Goal: Transaction & Acquisition: Obtain resource

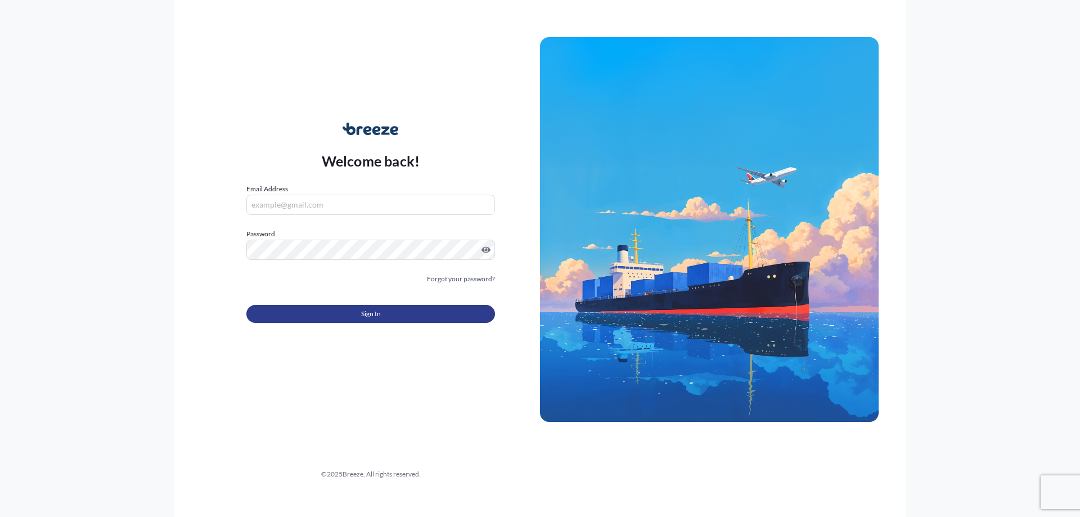
type input "[PERSON_NAME][EMAIL_ADDRESS][DOMAIN_NAME]"
click at [346, 310] on button "Sign In" at bounding box center [370, 314] width 249 height 18
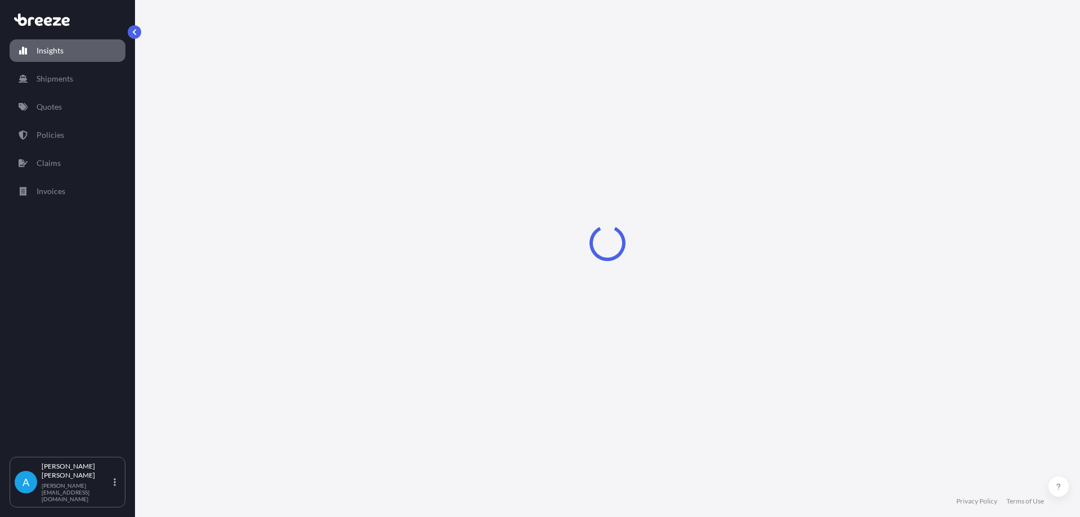
select select "2025"
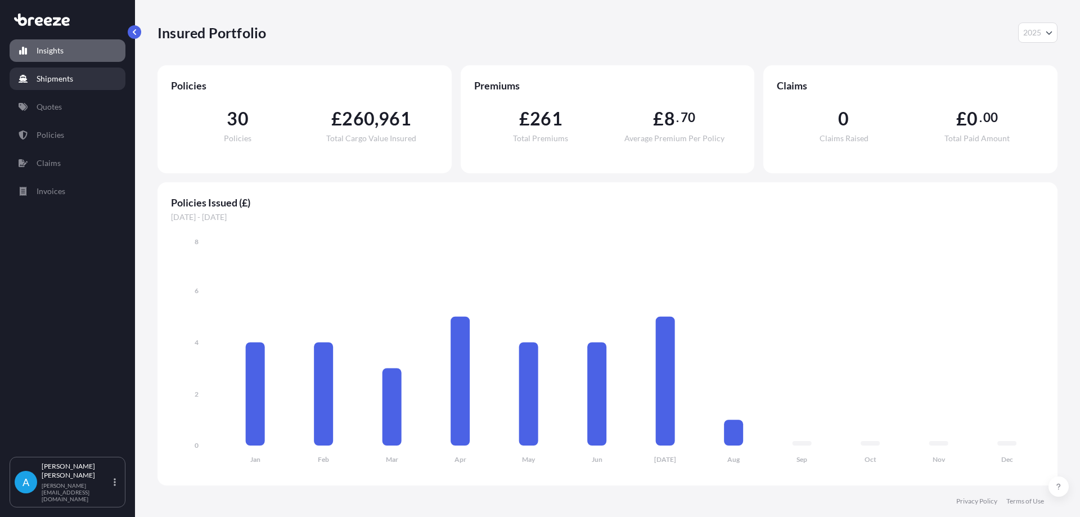
click at [61, 75] on p "Shipments" at bounding box center [55, 78] width 37 height 11
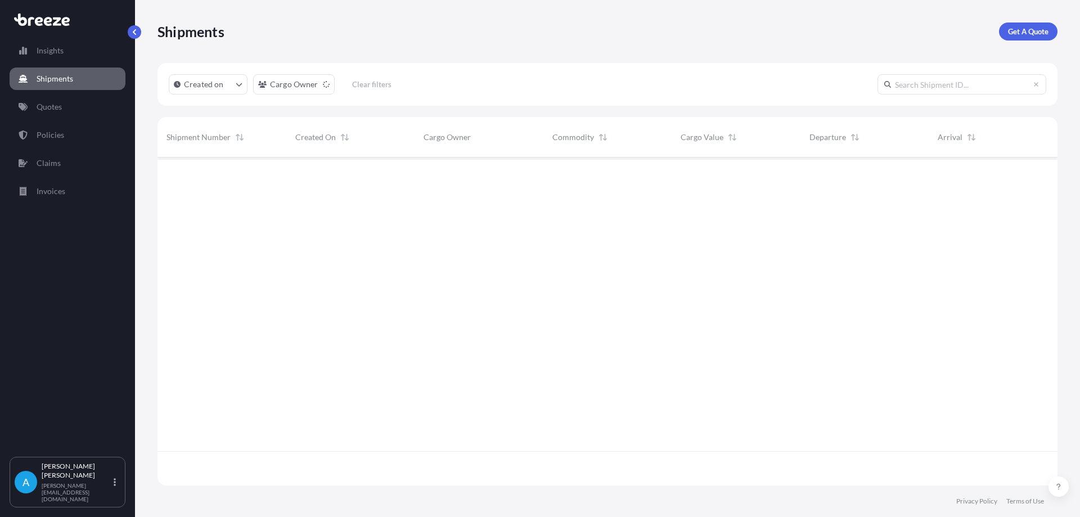
scroll to position [360, 891]
click at [62, 105] on link "Quotes" at bounding box center [68, 107] width 116 height 22
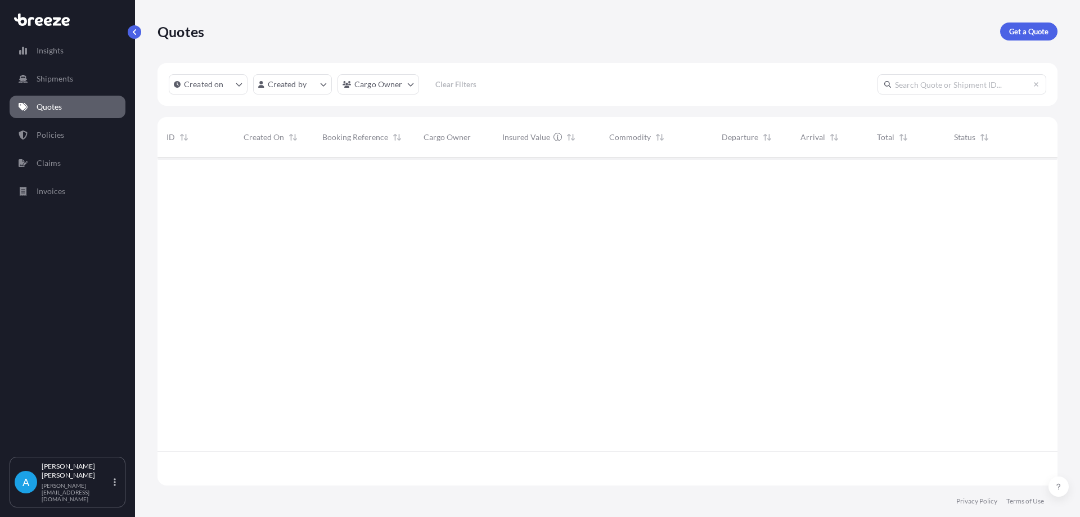
scroll to position [360, 891]
click at [78, 136] on link "Policies" at bounding box center [68, 135] width 116 height 22
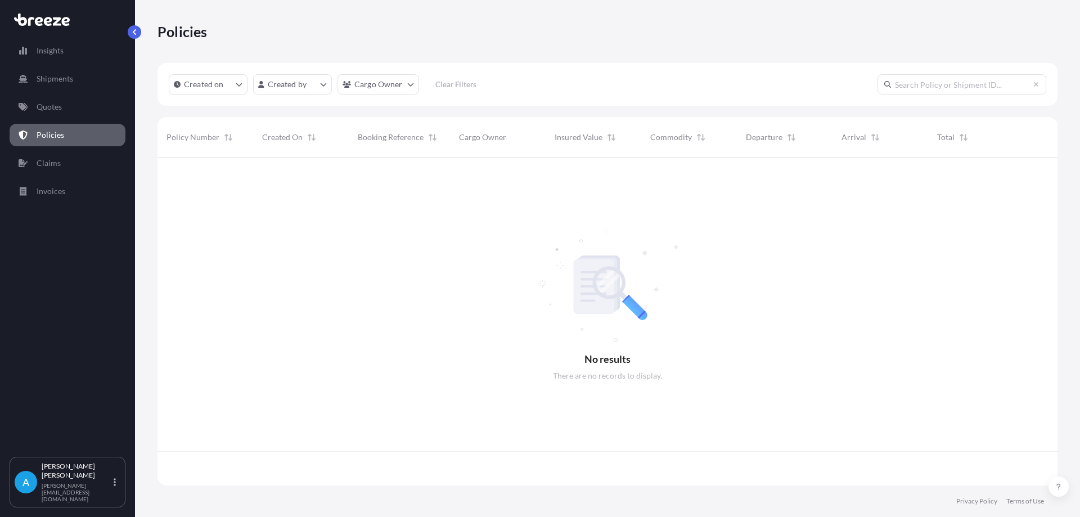
scroll to position [326, 891]
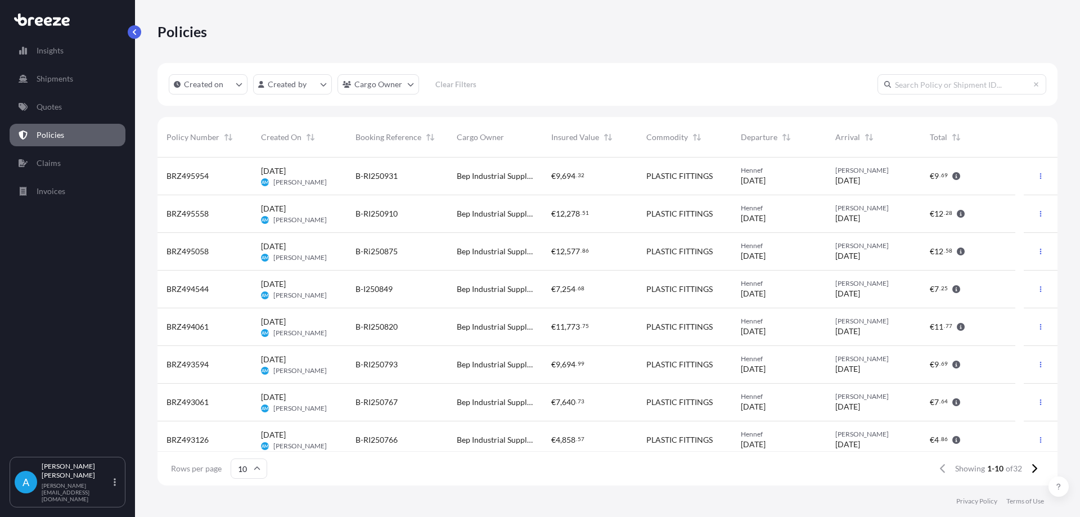
click at [1040, 167] on div at bounding box center [1041, 176] width 34 height 38
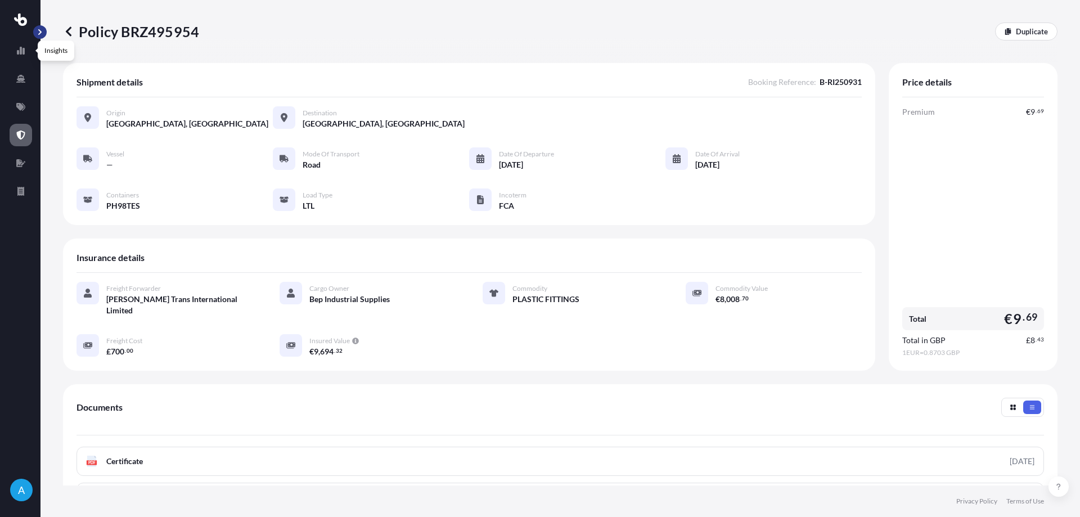
click at [35, 36] on button "button" at bounding box center [39, 31] width 13 height 13
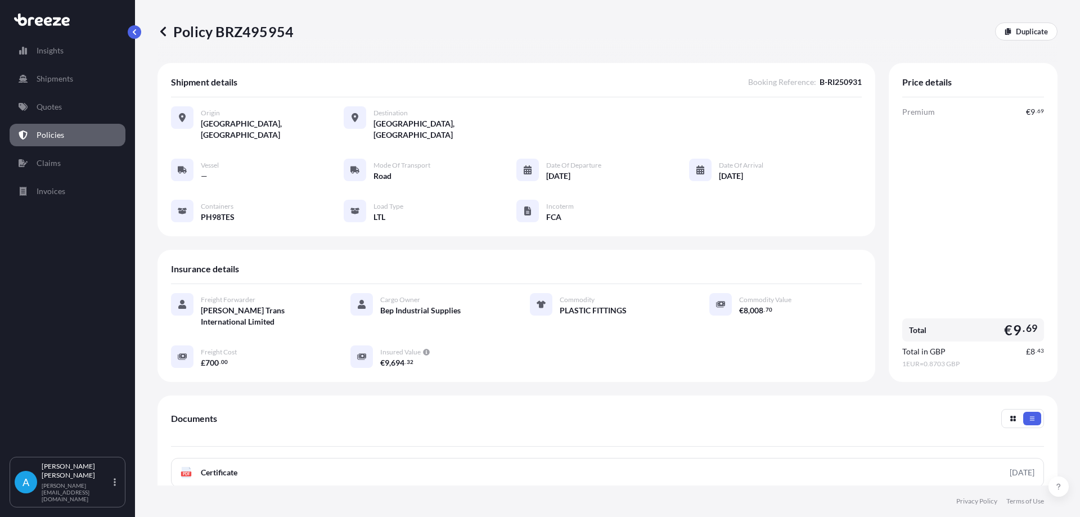
click at [40, 135] on p "Policies" at bounding box center [51, 134] width 28 height 11
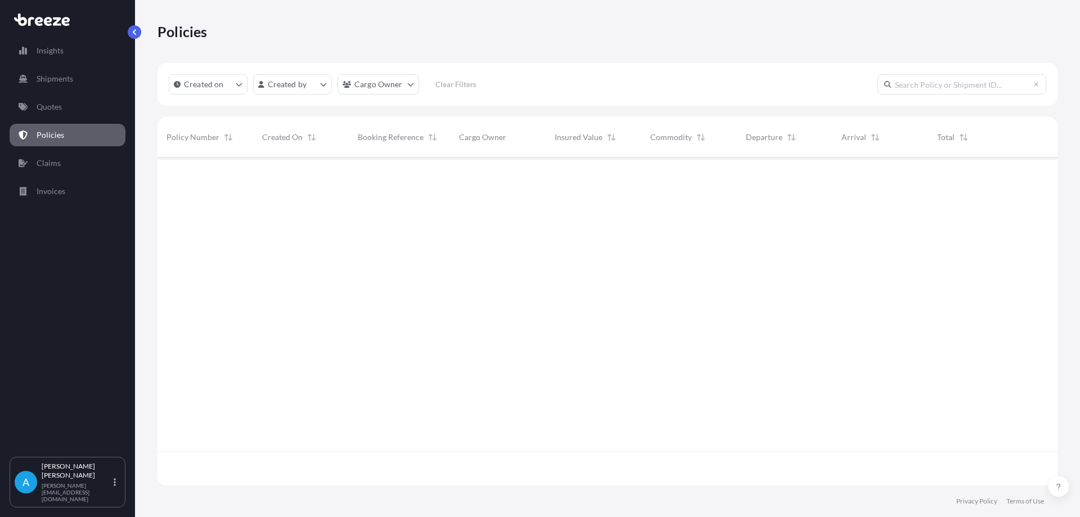
scroll to position [326, 891]
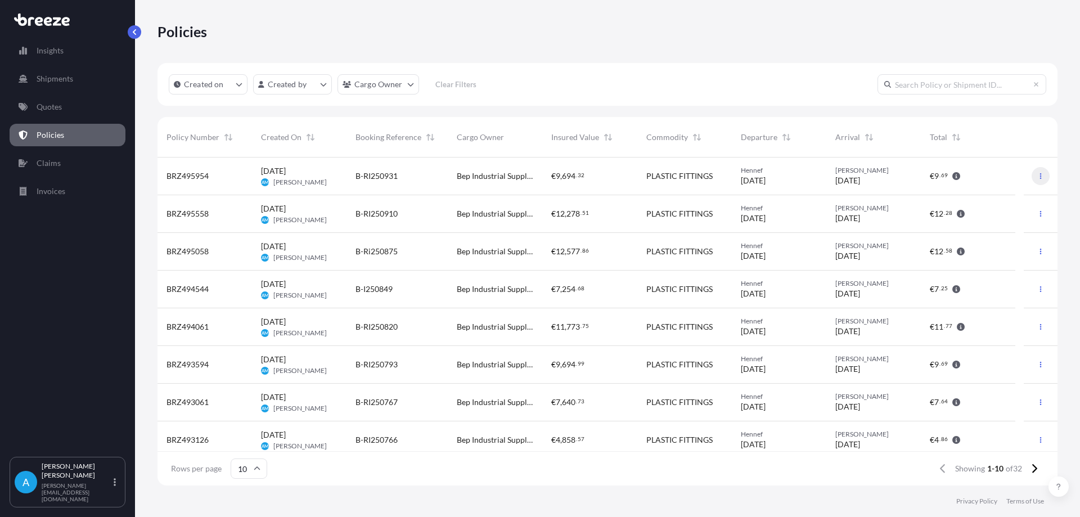
click at [1037, 177] on icon "button" at bounding box center [1040, 176] width 7 height 7
click at [984, 179] on p "Duplicate quote" at bounding box center [970, 178] width 56 height 11
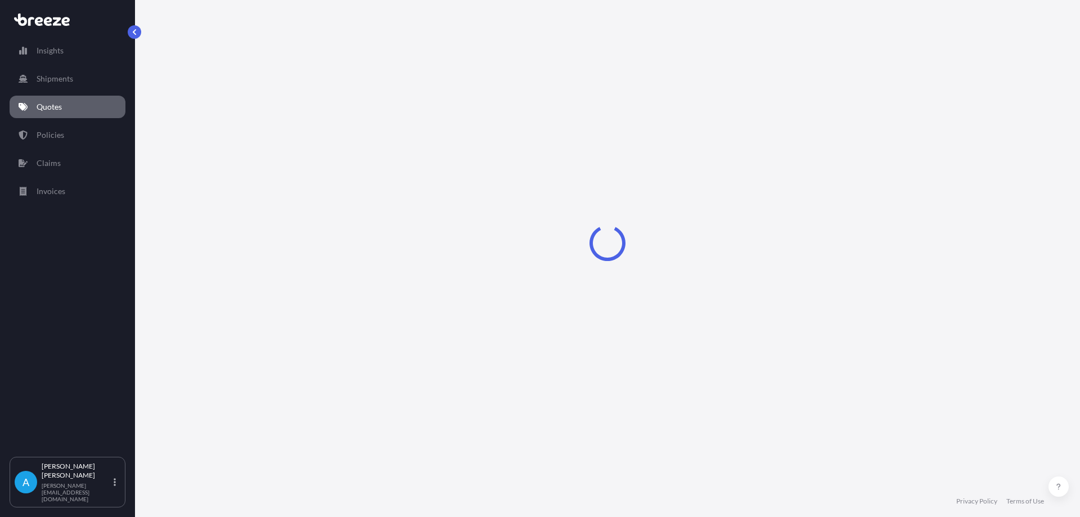
select select "Road"
select select "1"
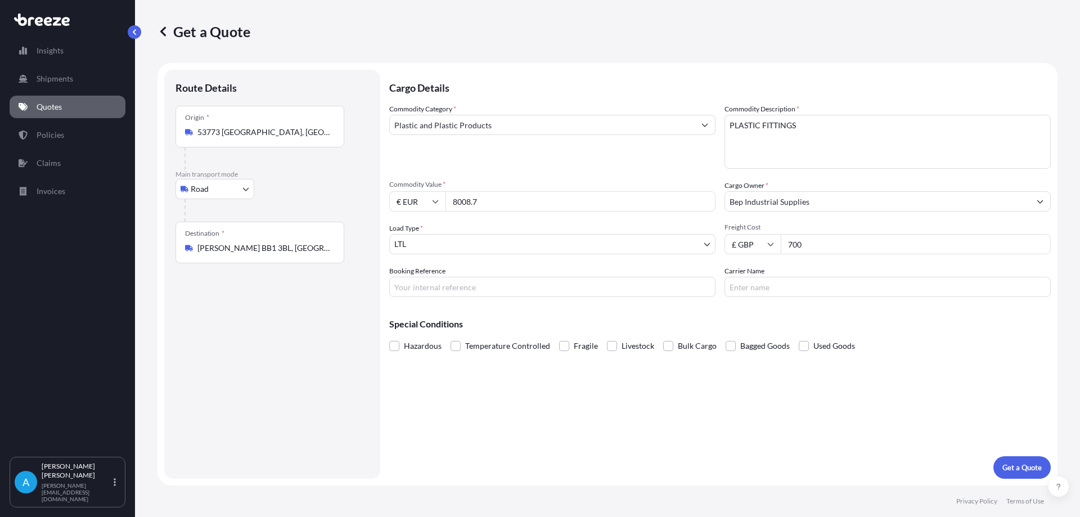
click at [489, 203] on input "8008.7" at bounding box center [580, 201] width 270 height 20
drag, startPoint x: 489, startPoint y: 203, endPoint x: 439, endPoint y: 206, distance: 50.7
click at [439, 206] on div "€ EUR 8008.7" at bounding box center [552, 201] width 326 height 20
type input "6379.23"
drag, startPoint x: 805, startPoint y: 248, endPoint x: 785, endPoint y: 233, distance: 25.3
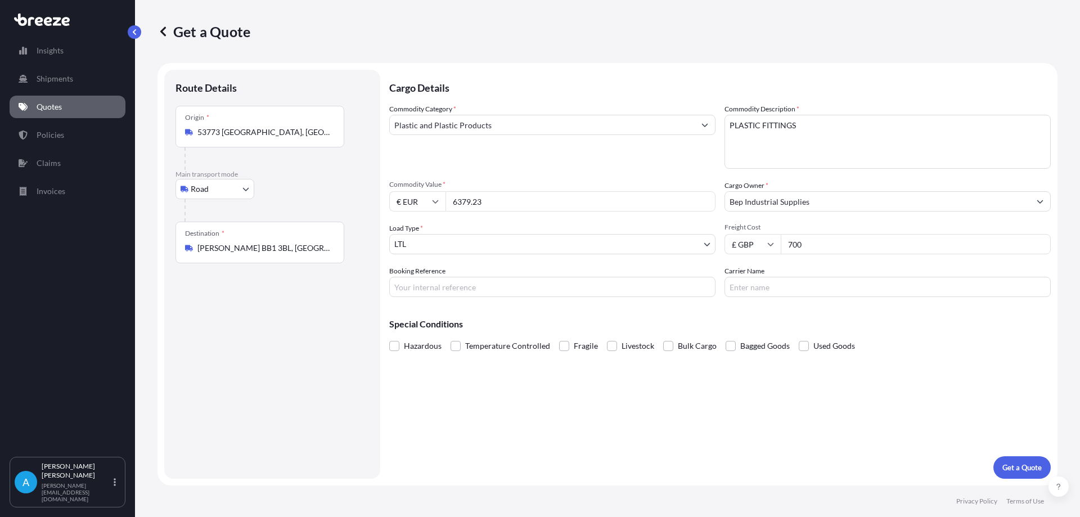
click at [784, 235] on input "700" at bounding box center [916, 244] width 270 height 20
type input "600"
click at [1026, 467] on p "Get a Quote" at bounding box center [1021, 467] width 39 height 11
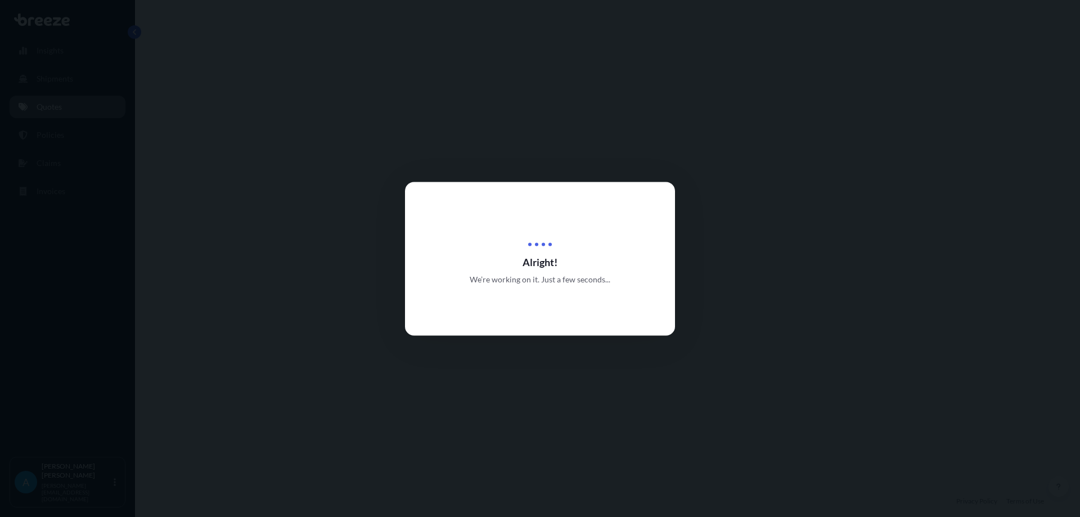
select select "Road"
select select "1"
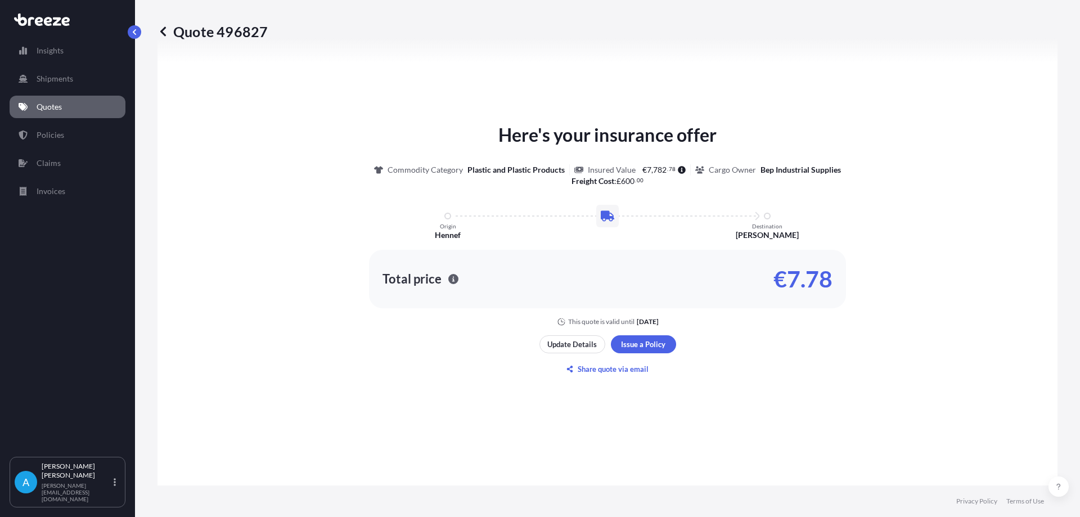
scroll to position [450, 0]
click at [571, 337] on button "Update Details" at bounding box center [572, 344] width 66 height 18
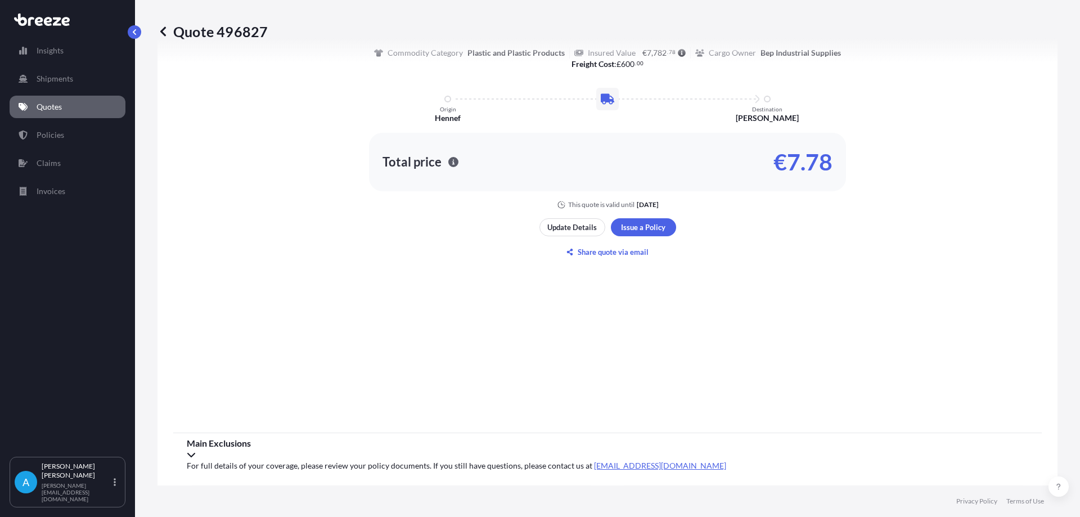
scroll to position [398, 0]
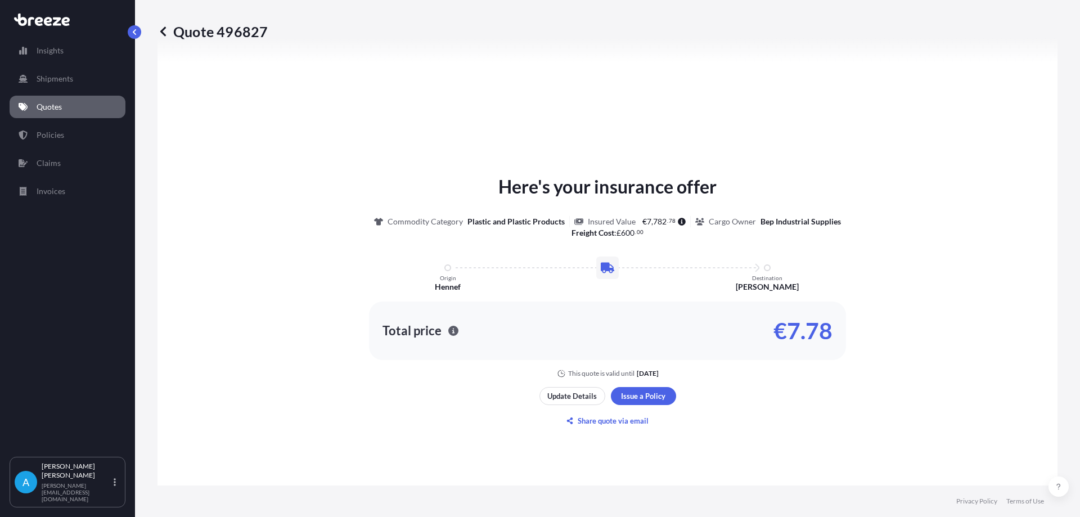
click at [42, 109] on p "Quotes" at bounding box center [49, 106] width 25 height 11
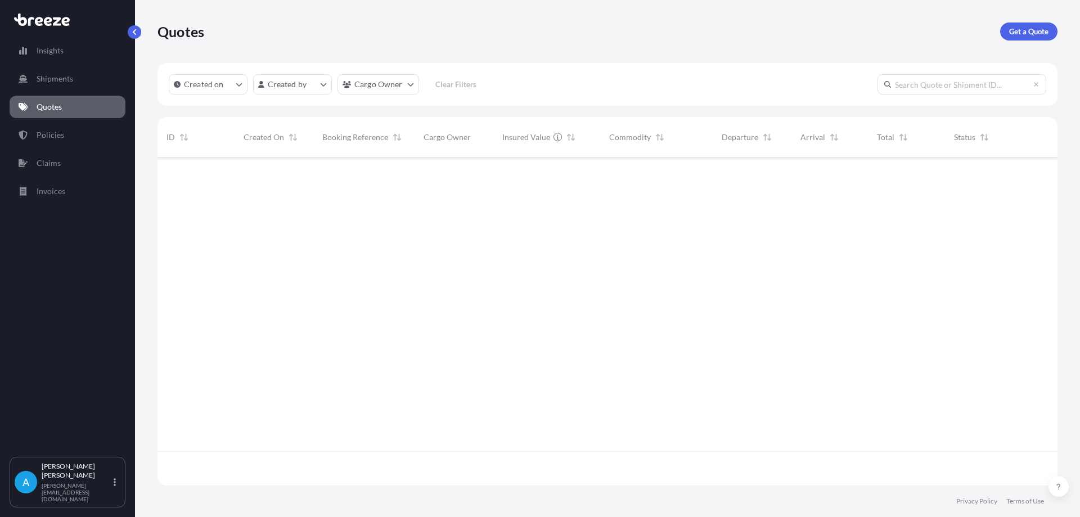
scroll to position [326, 891]
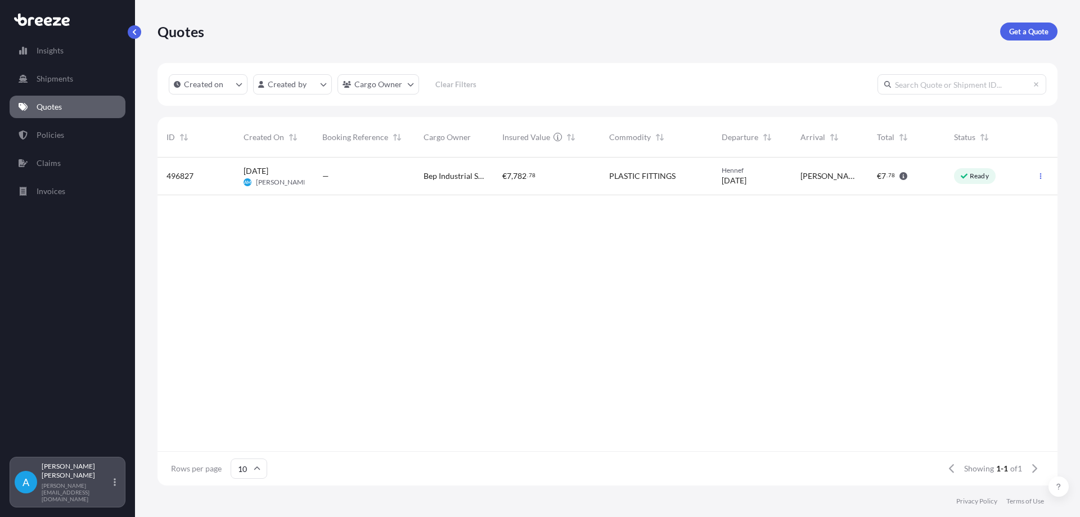
click at [111, 492] on div "A [PERSON_NAME] [PERSON_NAME][EMAIL_ADDRESS][DOMAIN_NAME]" at bounding box center [68, 482] width 106 height 40
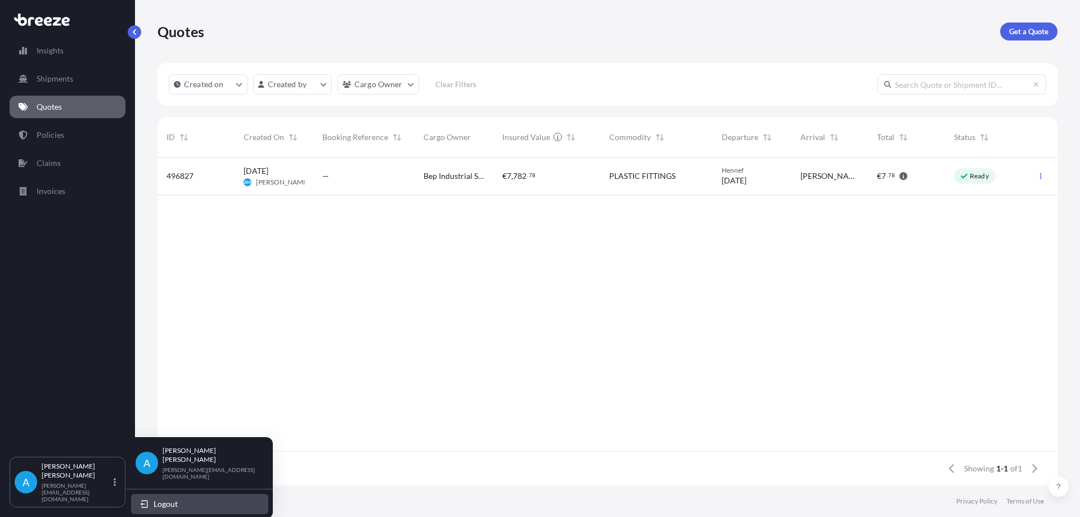
click at [177, 498] on span "Logout" at bounding box center [166, 503] width 24 height 11
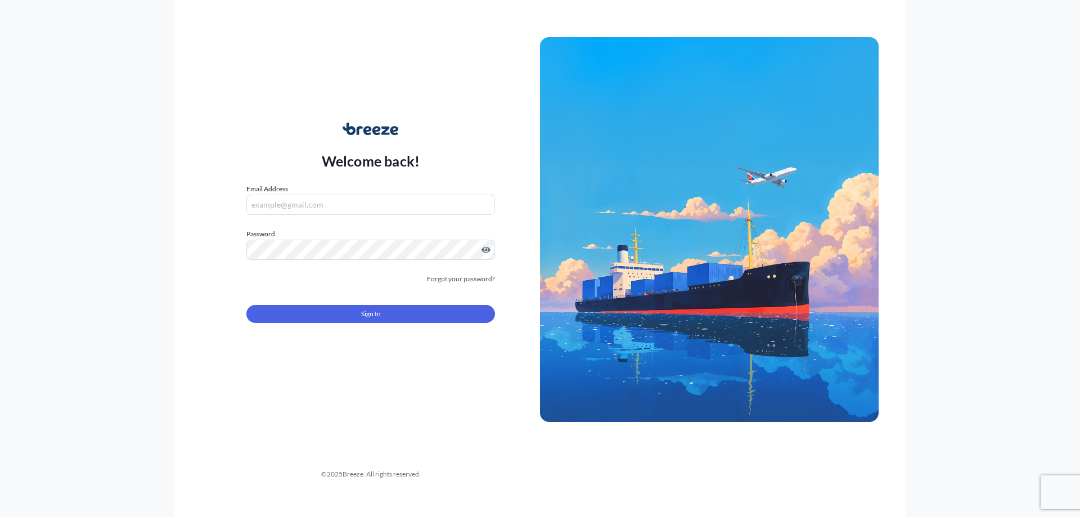
type input "[PERSON_NAME][EMAIL_ADDRESS][DOMAIN_NAME]"
